Goal: Transaction & Acquisition: Subscribe to service/newsletter

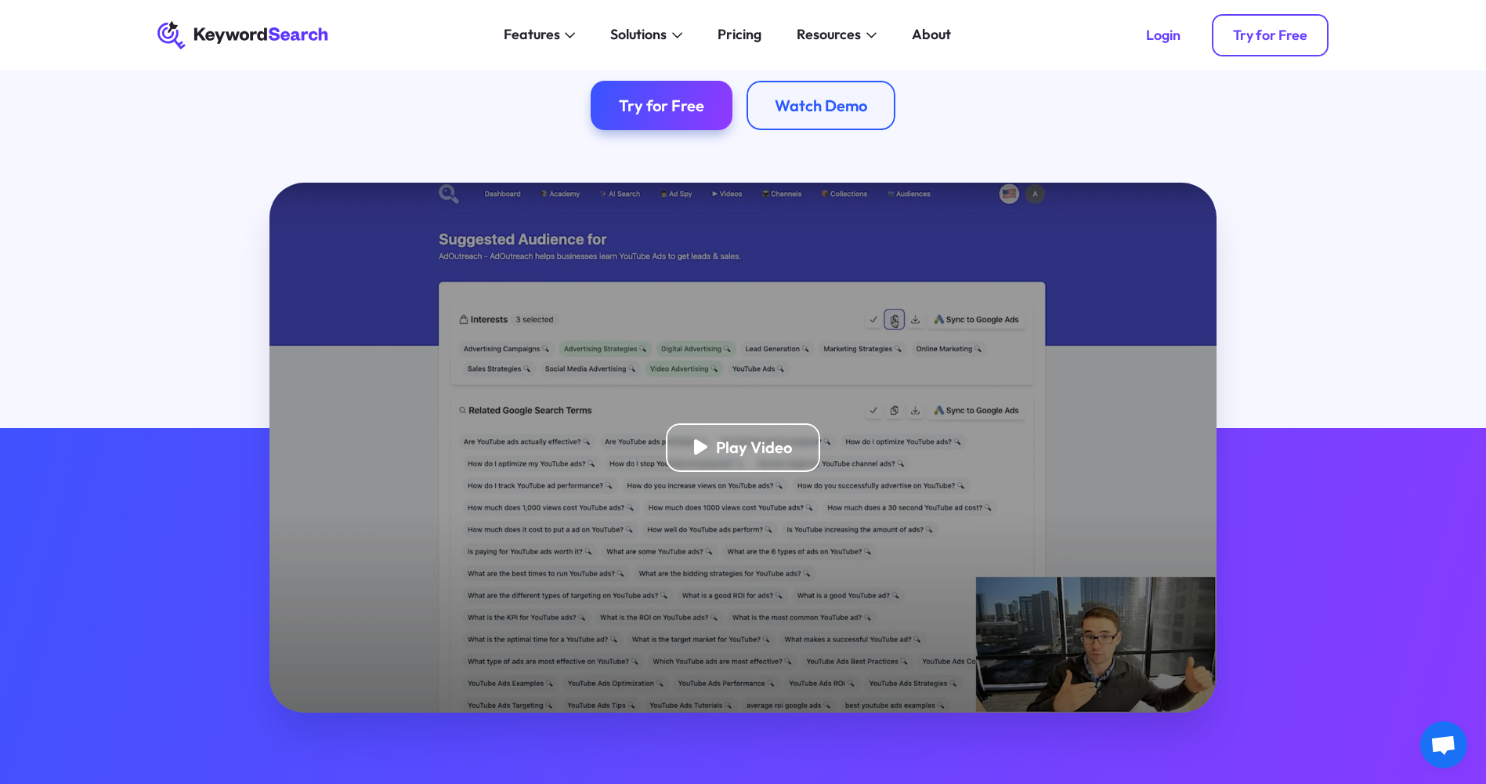
click at [1219, 40] on link "Try for Free" at bounding box center [1270, 35] width 117 height 42
